Goal: Task Accomplishment & Management: Use online tool/utility

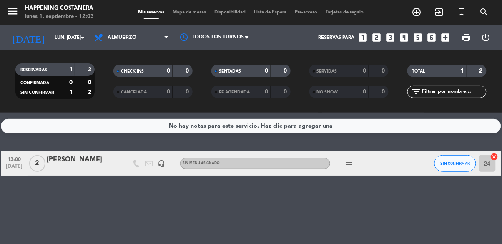
click at [189, 10] on span "Mapa de mesas" at bounding box center [190, 12] width 42 height 5
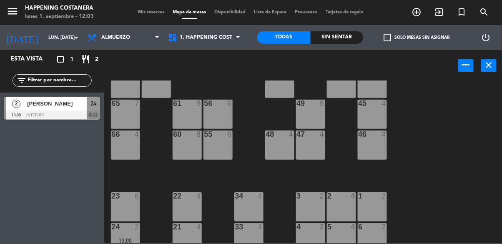
scroll to position [318, 0]
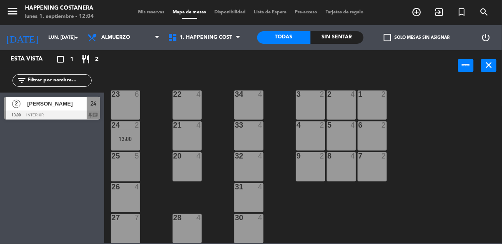
click at [322, 236] on div "69 2 122 6 121 6 120 6 14 4 CAVA 22 101 4 94 2 70 2 123 6 131 2 134 2 132 2 13 …" at bounding box center [305, 161] width 393 height 163
click at [318, 228] on div "69 2 122 6 121 6 120 6 14 4 CAVA 22 101 4 94 2 70 2 123 6 131 2 134 2 132 2 13 …" at bounding box center [305, 161] width 393 height 163
click at [322, 226] on div "69 2 122 6 121 6 120 6 14 4 CAVA 22 101 4 94 2 70 2 123 6 131 2 134 2 132 2 13 …" at bounding box center [305, 161] width 393 height 163
click at [323, 225] on div "69 2 122 6 121 6 120 6 14 4 CAVA 22 101 4 94 2 70 2 123 6 131 2 134 2 132 2 13 …" at bounding box center [305, 161] width 393 height 163
click at [419, 115] on div "69 2 122 6 121 6 120 6 14 4 CAVA 22 101 4 94 2 70 2 123 6 131 2 134 2 132 2 13 …" at bounding box center [305, 161] width 393 height 163
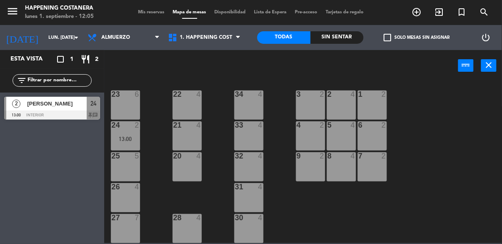
click at [120, 193] on div "26 4" at bounding box center [125, 197] width 29 height 29
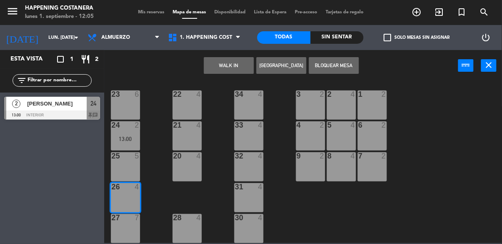
click at [428, 108] on div "69 2 122 6 121 6 120 6 14 4 CAVA 22 101 4 94 2 70 2 123 6 131 2 134 2 132 2 13 …" at bounding box center [305, 161] width 393 height 163
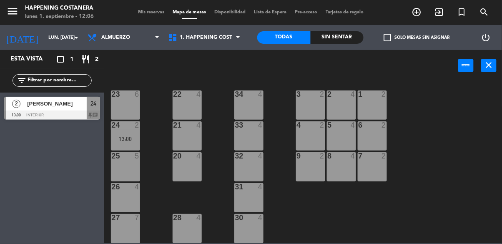
click at [115, 199] on div "26 4" at bounding box center [125, 197] width 29 height 29
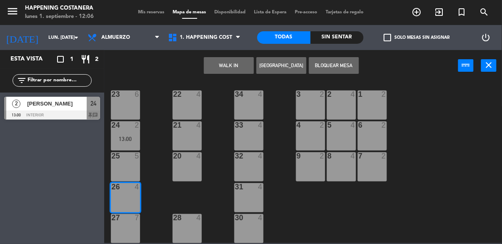
click at [224, 71] on button "WALK IN" at bounding box center [229, 65] width 50 height 17
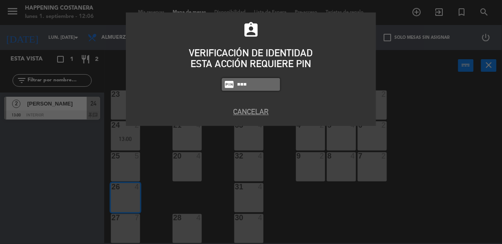
type input "9660"
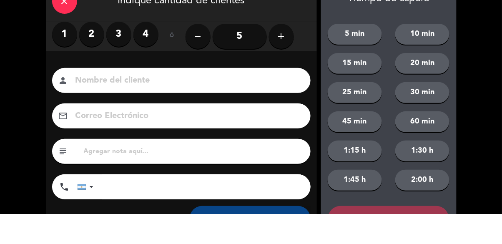
click at [145, 58] on label "4" at bounding box center [145, 64] width 25 height 25
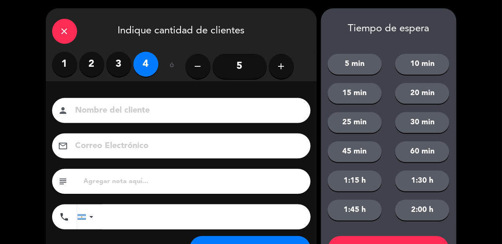
scroll to position [38, 0]
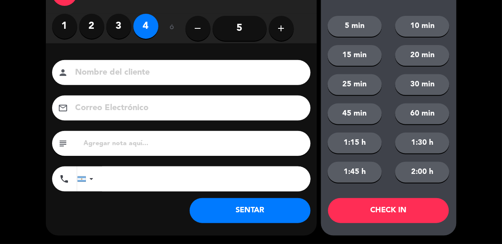
click at [219, 221] on button "SENTAR" at bounding box center [250, 210] width 121 height 25
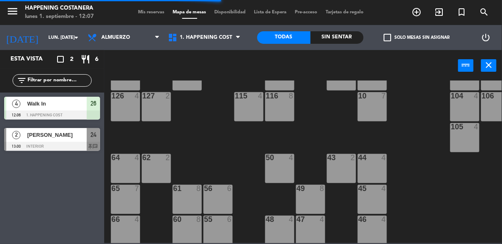
scroll to position [127, 0]
click at [125, 164] on div "64 4" at bounding box center [125, 168] width 29 height 29
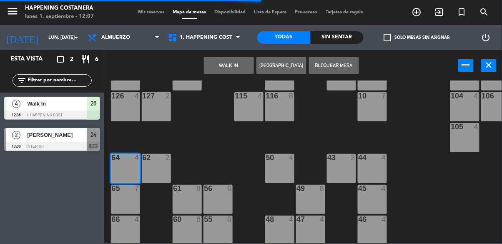
click at [222, 57] on button "WALK IN" at bounding box center [229, 65] width 50 height 17
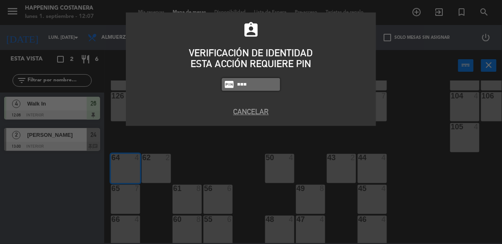
type input "9660"
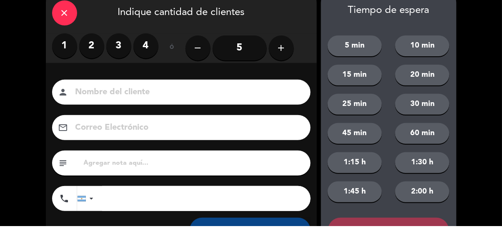
click at [93, 65] on label "2" at bounding box center [91, 64] width 25 height 25
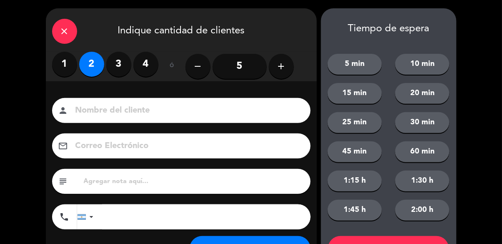
scroll to position [38, 0]
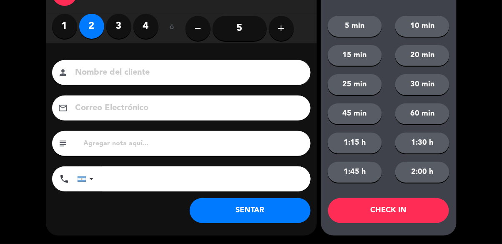
click at [266, 222] on button "SENTAR" at bounding box center [250, 210] width 121 height 25
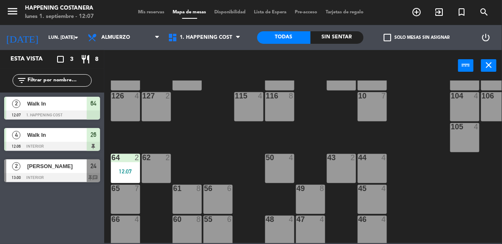
click at [195, 152] on div "69 2 122 6 121 6 120 6 14 4 CAVA 22 101 4 94 2 70 2 123 6 131 2 134 2 132 2 13 …" at bounding box center [305, 161] width 393 height 163
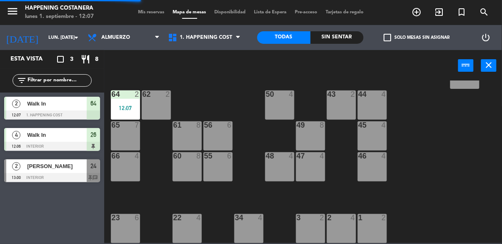
scroll to position [318, 0]
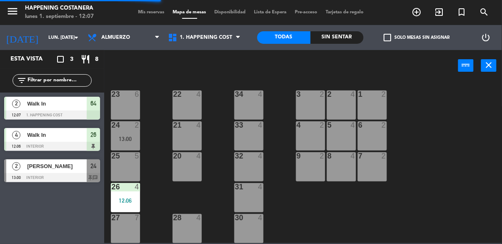
click at [261, 201] on div "31 4" at bounding box center [248, 197] width 29 height 29
click at [437, 109] on div "69 2 122 6 121 6 120 6 14 4 CAVA 22 101 4 94 2 70 2 123 6 131 2 134 2 132 2 13 …" at bounding box center [305, 161] width 393 height 163
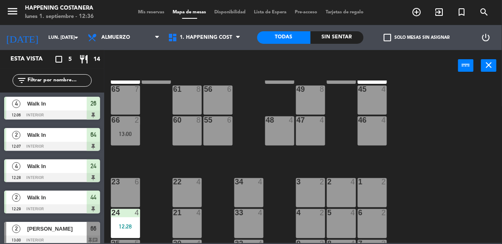
scroll to position [202, 0]
